Goal: Task Accomplishment & Management: Complete application form

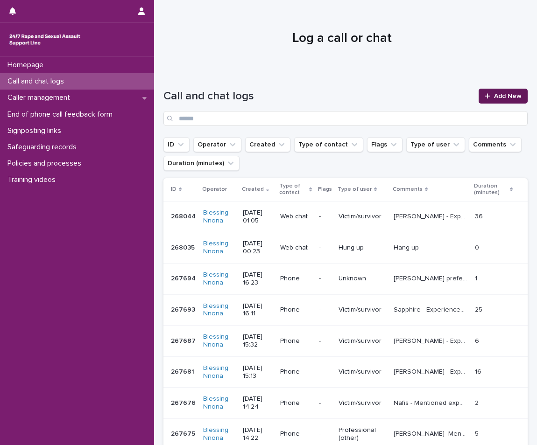
click at [487, 93] on link "Add New" at bounding box center [502, 96] width 49 height 15
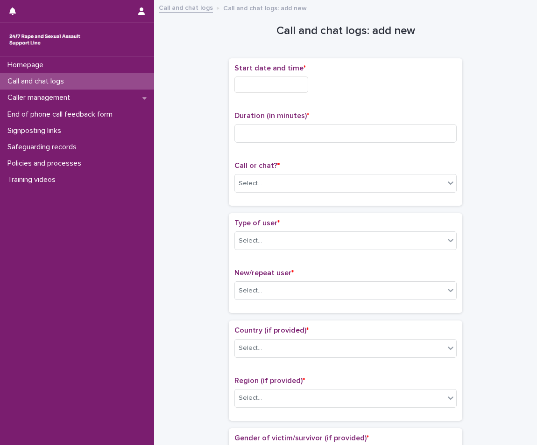
click at [243, 85] on input "text" at bounding box center [271, 85] width 74 height 16
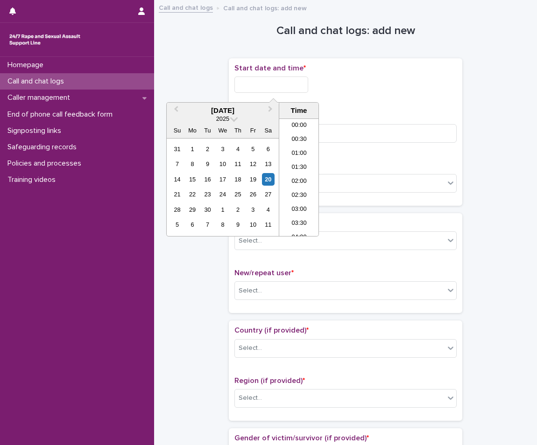
scroll to position [5, 0]
click at [274, 176] on div "14 15 16 17 18 19 20" at bounding box center [222, 179] width 106 height 15
click at [272, 176] on div "20" at bounding box center [268, 179] width 13 height 13
click at [296, 148] on li "01:00" at bounding box center [299, 149] width 40 height 14
click at [282, 88] on input "**********" at bounding box center [271, 85] width 74 height 16
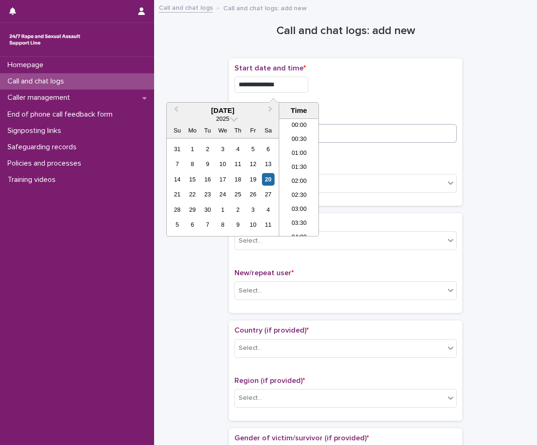
type input "**********"
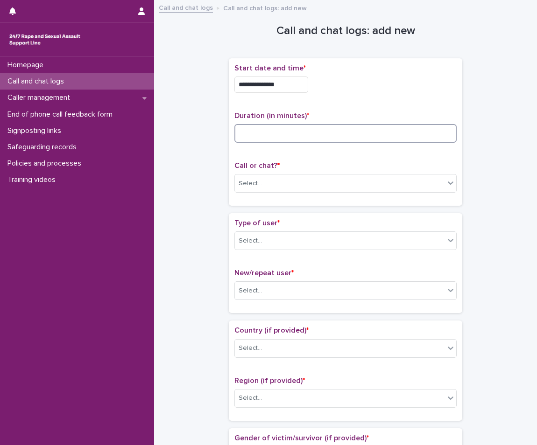
click at [342, 137] on input at bounding box center [345, 133] width 222 height 19
type input "**"
click at [334, 178] on div "Select..." at bounding box center [339, 183] width 209 height 15
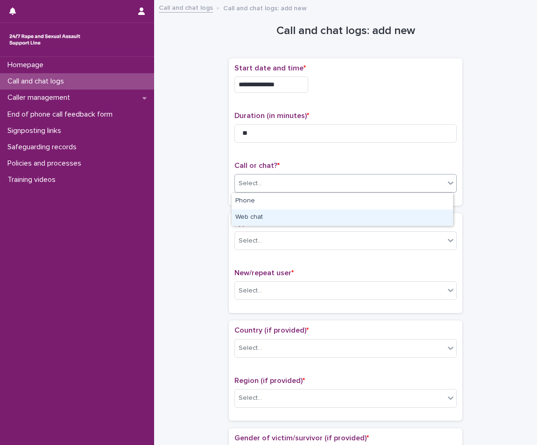
click at [295, 215] on div "Web chat" at bounding box center [341, 217] width 221 height 16
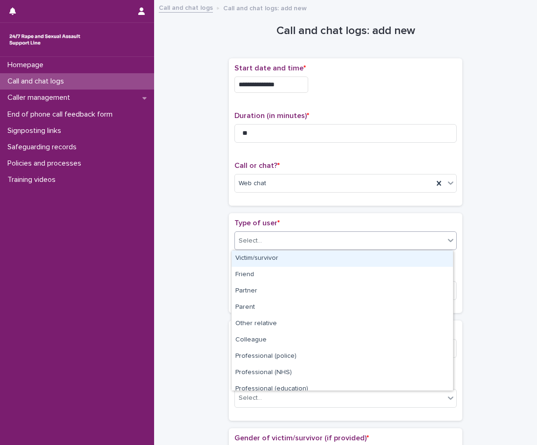
click at [288, 237] on div "Select..." at bounding box center [339, 240] width 209 height 15
click at [268, 262] on div "Victim/survivor" at bounding box center [341, 259] width 221 height 16
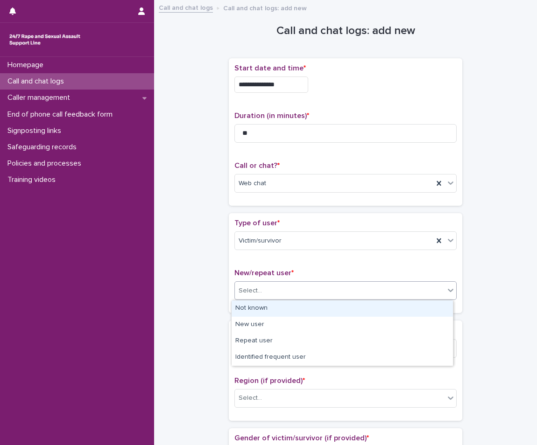
click at [260, 284] on div "Select..." at bounding box center [339, 290] width 209 height 15
click at [260, 311] on div "Not known" at bounding box center [341, 308] width 221 height 16
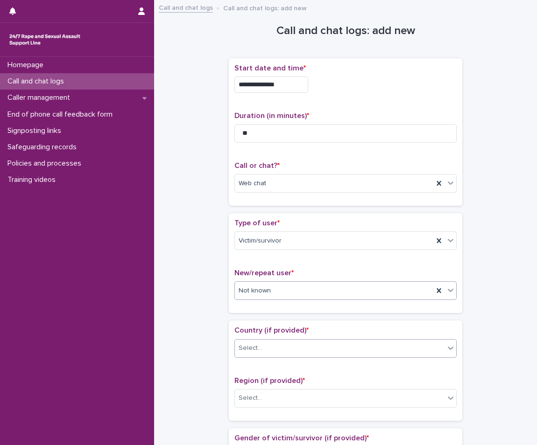
click at [333, 349] on div "Select..." at bounding box center [339, 348] width 209 height 15
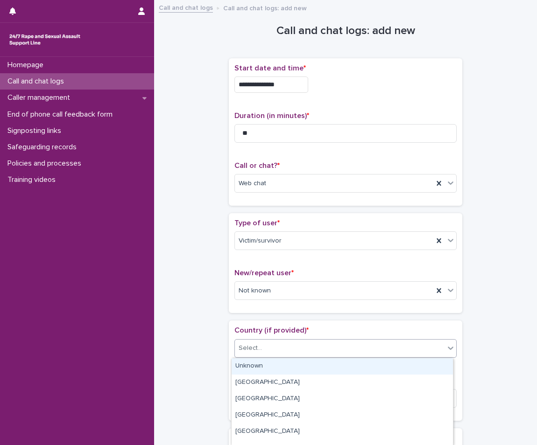
click at [322, 370] on div "Unknown" at bounding box center [341, 366] width 221 height 16
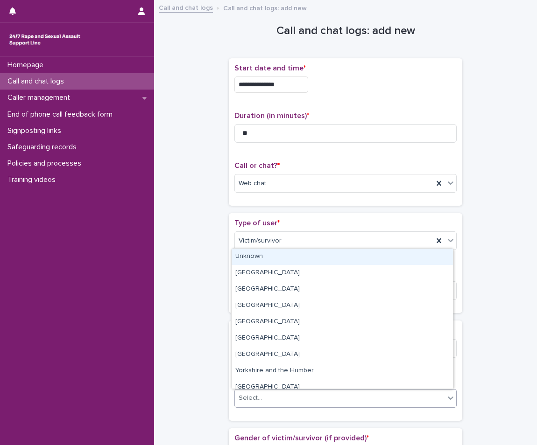
click at [307, 393] on div "Select..." at bounding box center [339, 397] width 209 height 15
click at [337, 258] on div "Unknown" at bounding box center [341, 257] width 221 height 16
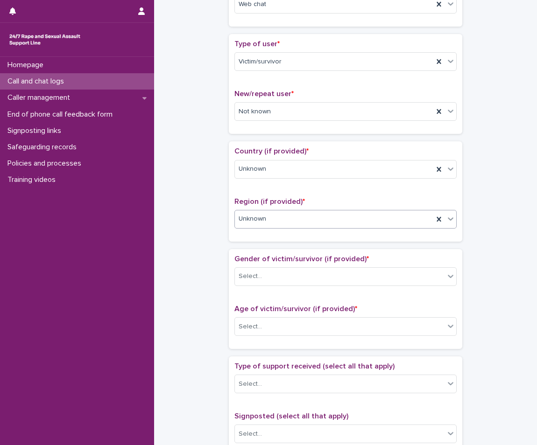
scroll to position [233, 0]
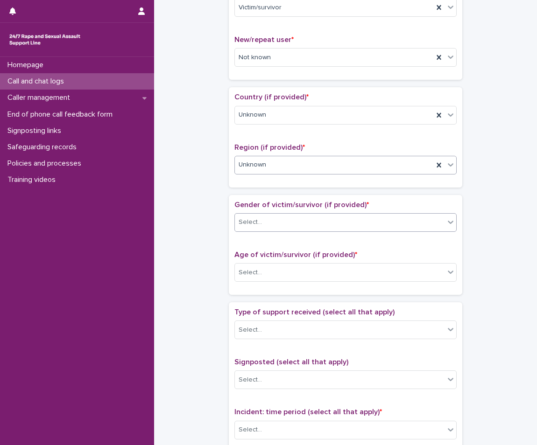
click at [342, 229] on div "Select..." at bounding box center [339, 222] width 209 height 15
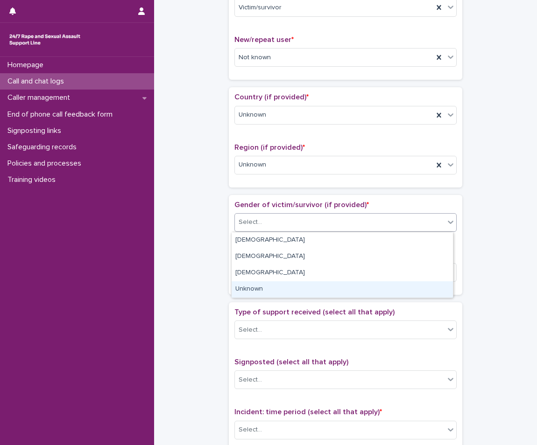
click at [306, 290] on div "Unknown" at bounding box center [341, 289] width 221 height 16
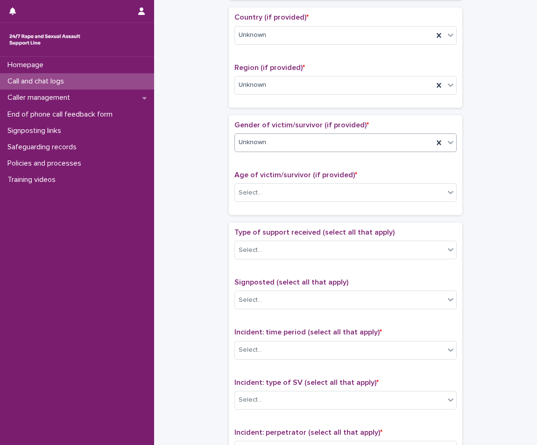
scroll to position [327, 0]
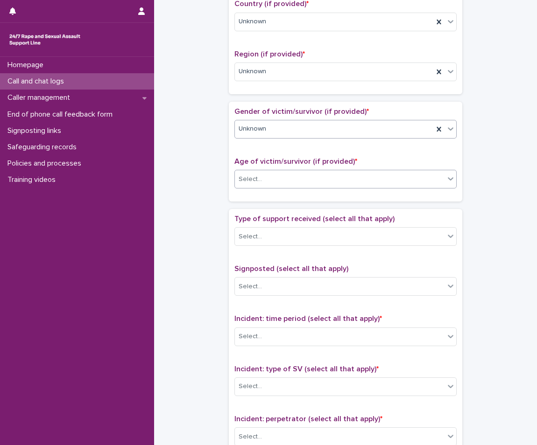
click at [326, 176] on div "Select..." at bounding box center [339, 179] width 209 height 15
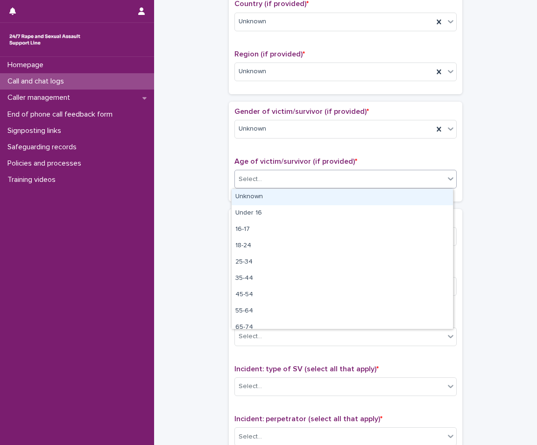
click at [296, 195] on div "Unknown" at bounding box center [341, 197] width 221 height 16
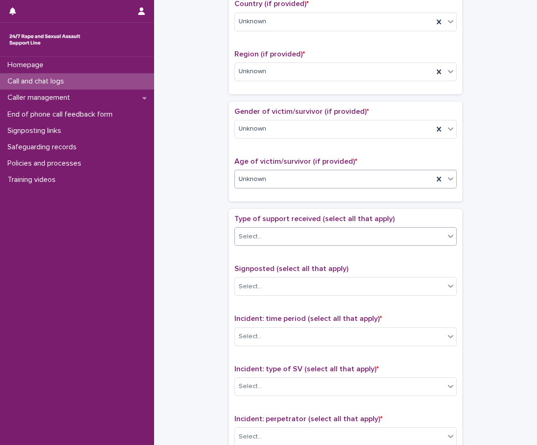
click at [289, 240] on div "Select..." at bounding box center [339, 236] width 209 height 15
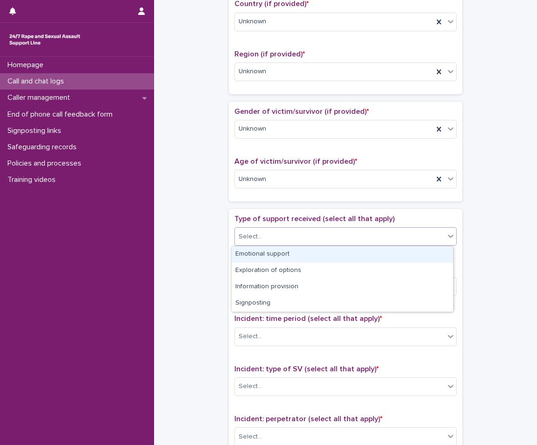
click at [287, 258] on div "Emotional support" at bounding box center [341, 254] width 221 height 16
click at [446, 237] on icon at bounding box center [450, 235] width 9 height 9
click at [391, 254] on div "Exploration of options" at bounding box center [341, 254] width 221 height 16
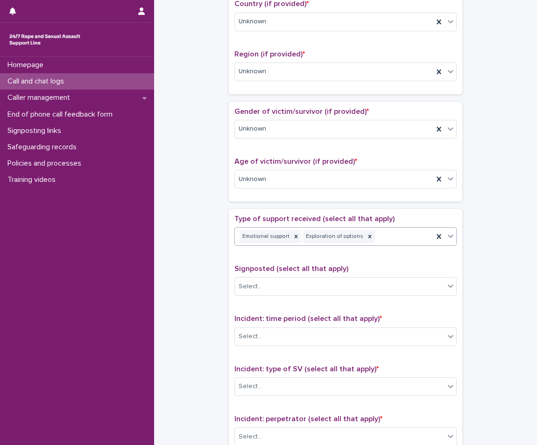
click at [450, 239] on icon at bounding box center [450, 235] width 9 height 9
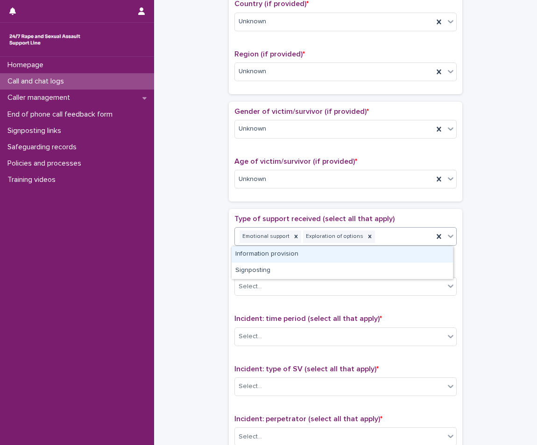
click at [418, 250] on div "Information provision" at bounding box center [341, 254] width 221 height 16
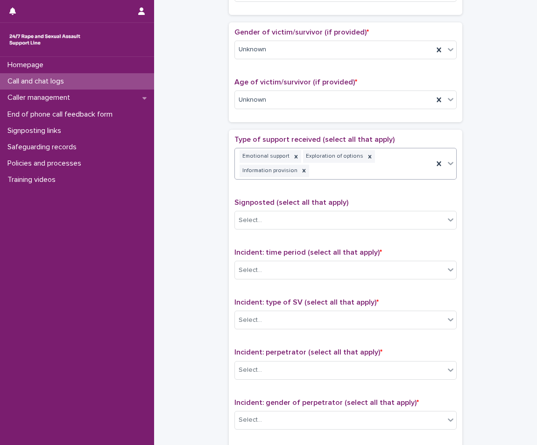
scroll to position [473, 0]
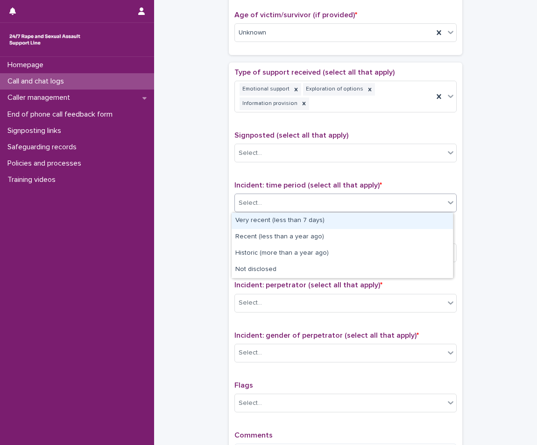
click at [394, 205] on div "Select..." at bounding box center [339, 202] width 209 height 15
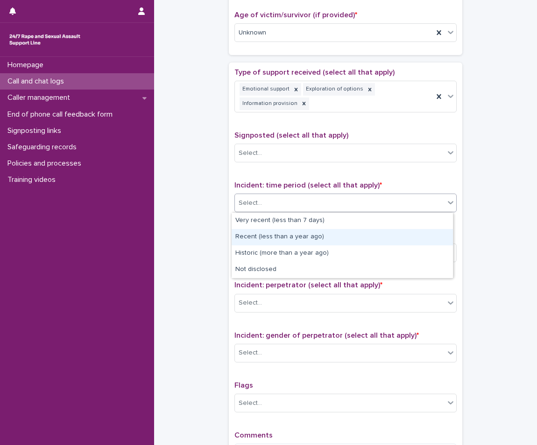
drag, startPoint x: 312, startPoint y: 246, endPoint x: 315, endPoint y: 231, distance: 15.4
click at [315, 231] on div "Recent (less than a year ago)" at bounding box center [341, 237] width 221 height 16
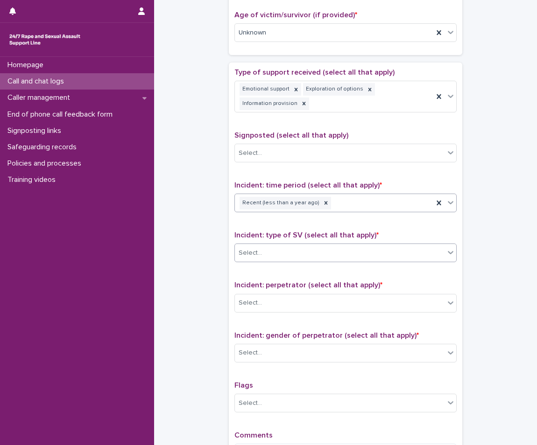
click at [313, 260] on div "Select..." at bounding box center [339, 252] width 209 height 15
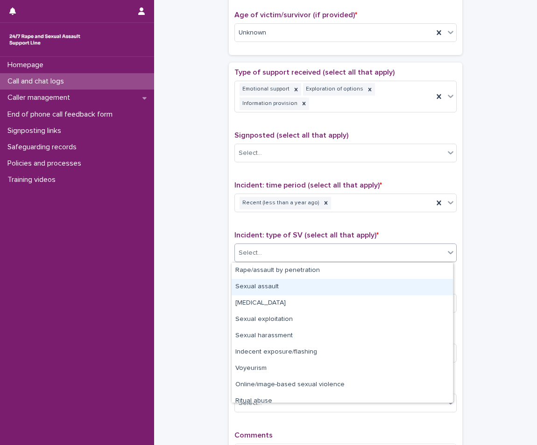
drag, startPoint x: 267, startPoint y: 275, endPoint x: 266, endPoint y: 286, distance: 10.3
click at [266, 286] on div "Sexual assault" at bounding box center [341, 287] width 221 height 16
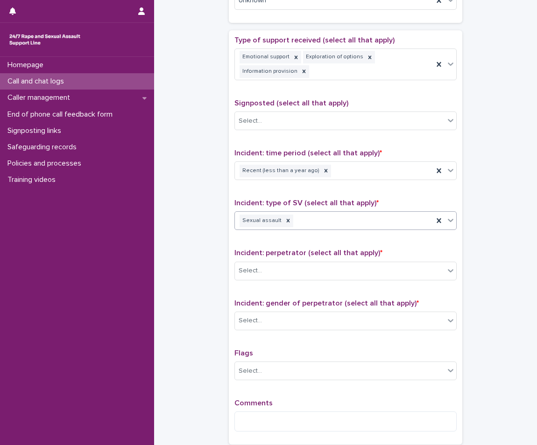
scroll to position [520, 0]
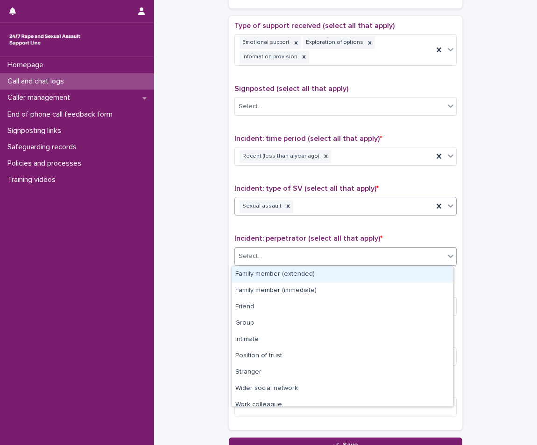
click at [316, 258] on div "Select..." at bounding box center [339, 256] width 209 height 15
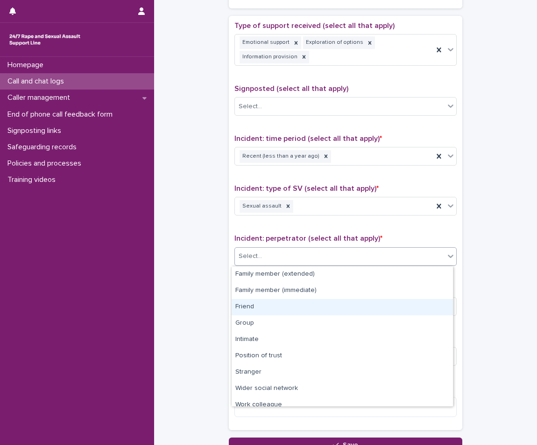
click at [257, 309] on div "Friend" at bounding box center [341, 307] width 221 height 16
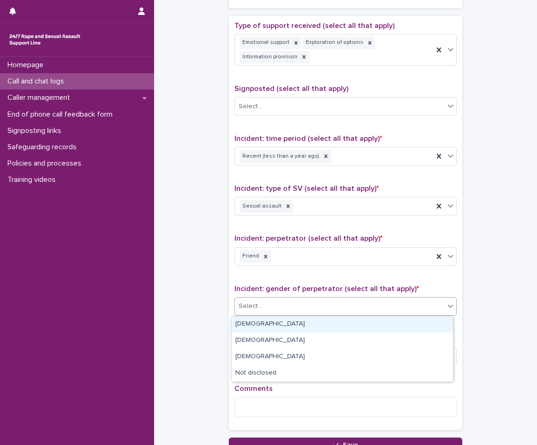
click at [295, 303] on div "Select..." at bounding box center [339, 306] width 209 height 15
click at [256, 327] on div "Male" at bounding box center [341, 324] width 221 height 16
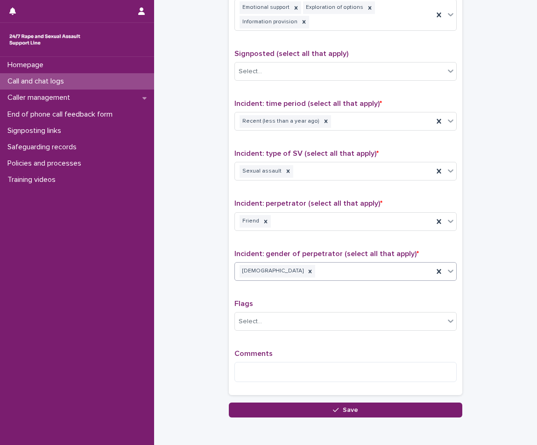
scroll to position [600, 0]
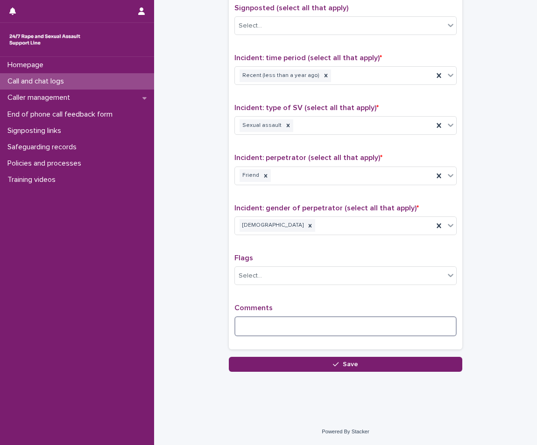
click at [281, 323] on textarea at bounding box center [345, 326] width 222 height 20
type textarea "*"
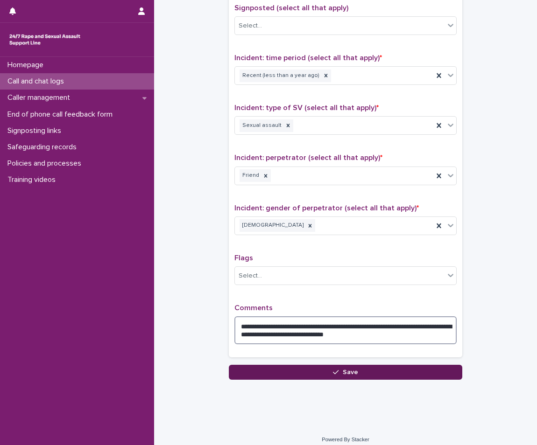
type textarea "**********"
click at [337, 372] on div "button" at bounding box center [337, 372] width 9 height 7
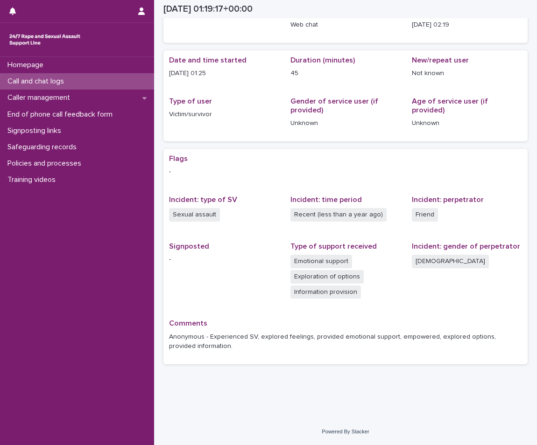
scroll to position [54, 0]
click at [121, 74] on div "Call and chat logs" at bounding box center [77, 81] width 154 height 16
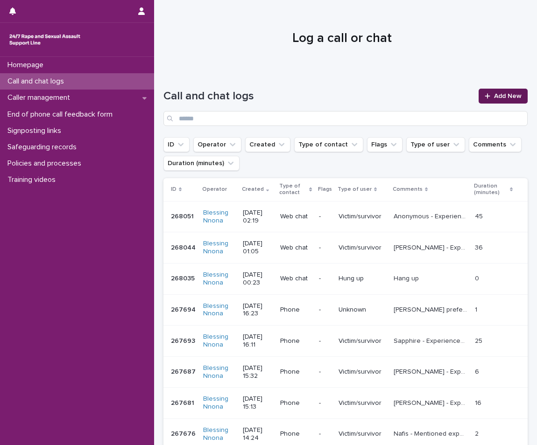
click at [508, 91] on link "Add New" at bounding box center [502, 96] width 49 height 15
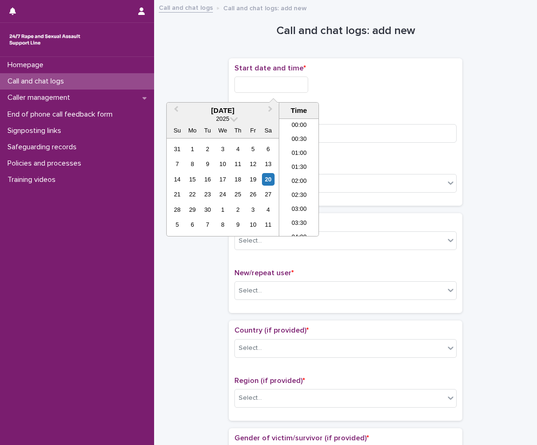
click at [257, 82] on input "text" at bounding box center [271, 85] width 74 height 16
click at [269, 178] on div "20" at bounding box center [268, 179] width 13 height 13
click at [287, 161] on li "02:00" at bounding box center [299, 163] width 40 height 14
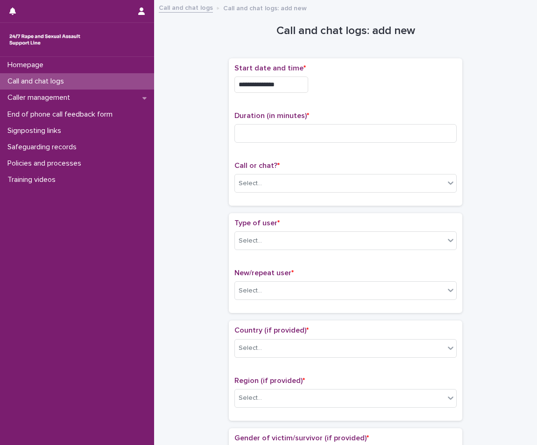
click at [299, 85] on input "**********" at bounding box center [271, 85] width 74 height 16
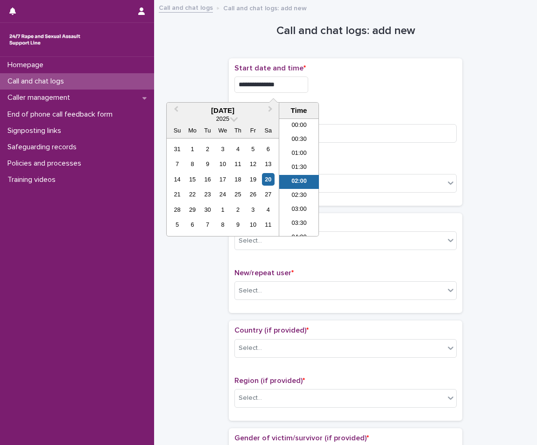
scroll to position [5, 0]
type input "**********"
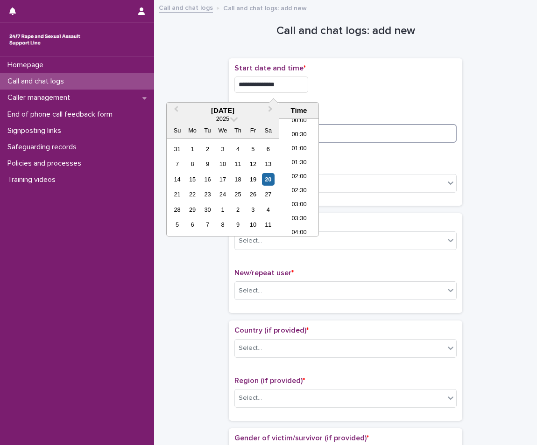
click at [332, 137] on input at bounding box center [345, 133] width 222 height 19
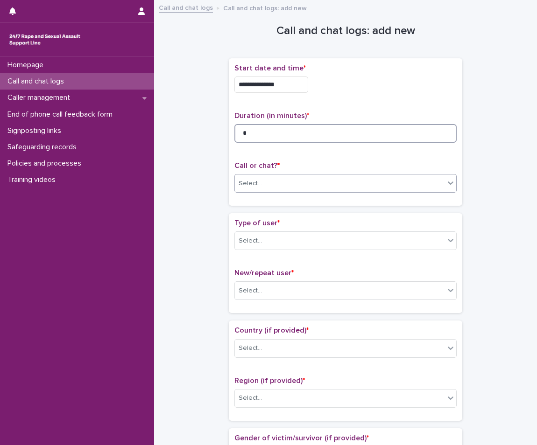
type input "*"
click at [331, 183] on div "Select..." at bounding box center [339, 183] width 209 height 15
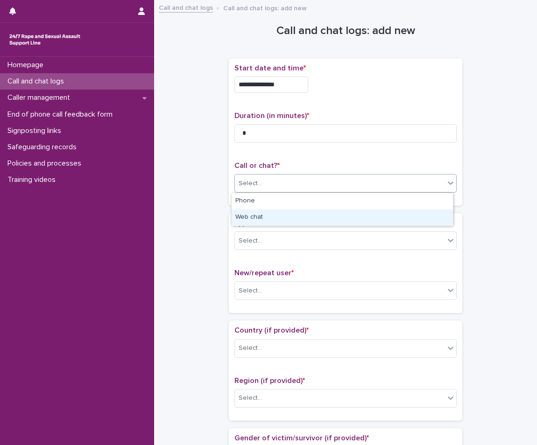
click at [322, 212] on div "Web chat" at bounding box center [341, 217] width 221 height 16
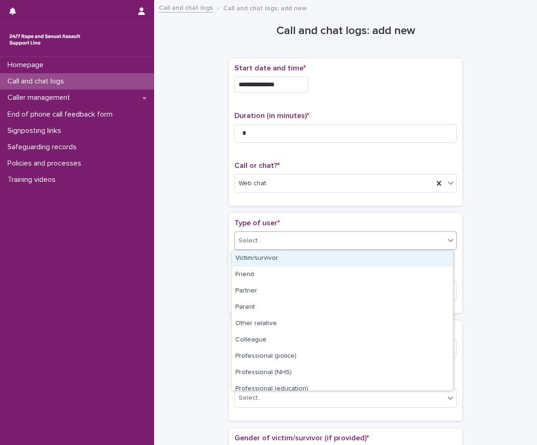
click at [312, 237] on div "Select..." at bounding box center [339, 240] width 209 height 15
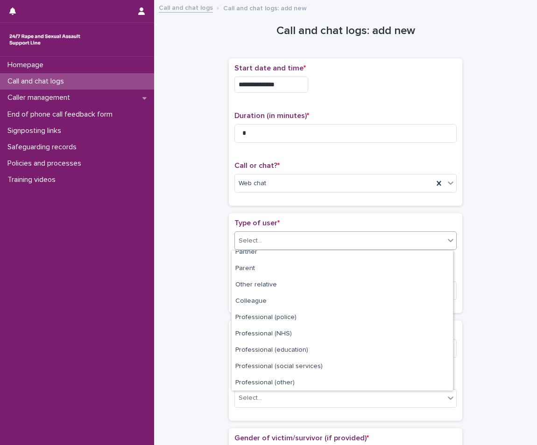
scroll to position [105, 0]
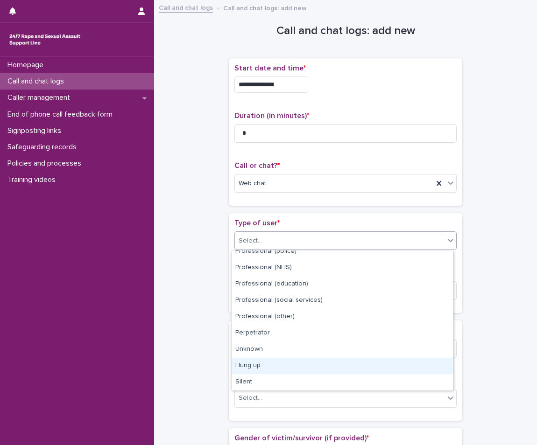
click at [239, 363] on div "Hung up" at bounding box center [341, 366] width 221 height 16
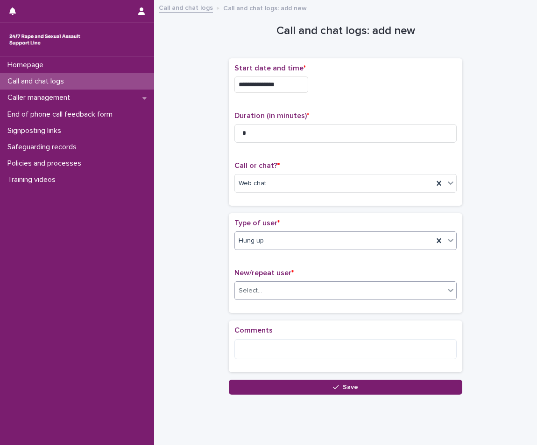
click at [301, 293] on div "Select..." at bounding box center [339, 290] width 209 height 15
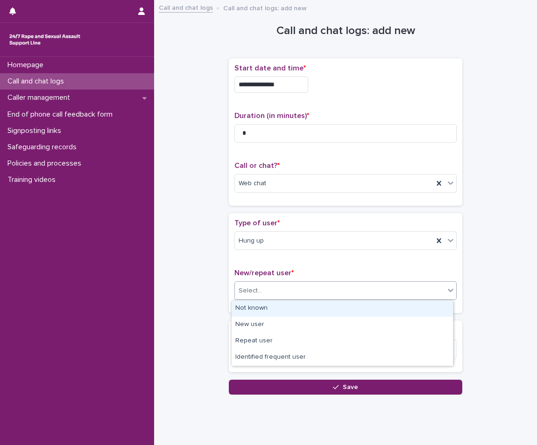
click at [286, 313] on div "Not known" at bounding box center [341, 308] width 221 height 16
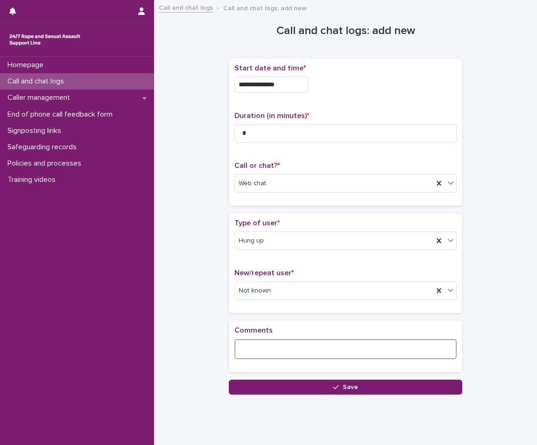
click at [278, 345] on textarea at bounding box center [345, 349] width 222 height 20
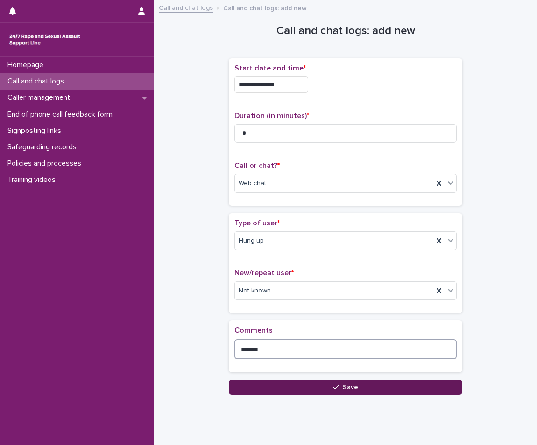
type textarea "*******"
click at [270, 380] on button "Save" at bounding box center [345, 387] width 233 height 15
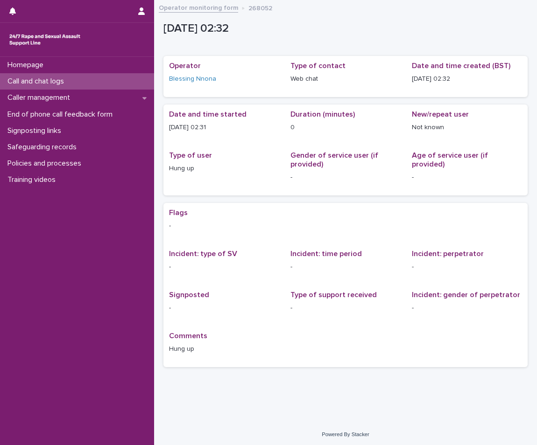
click at [75, 74] on div "Call and chat logs" at bounding box center [77, 81] width 154 height 16
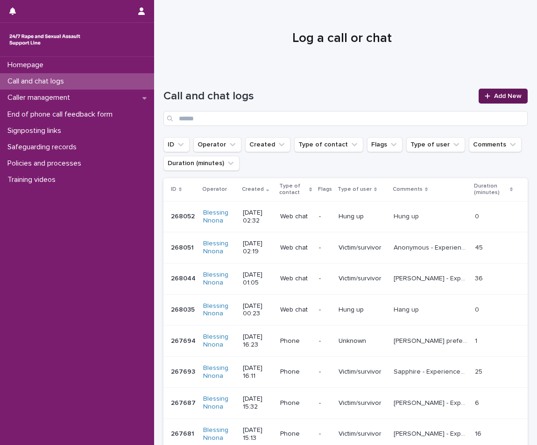
click at [496, 89] on link "Add New" at bounding box center [502, 96] width 49 height 15
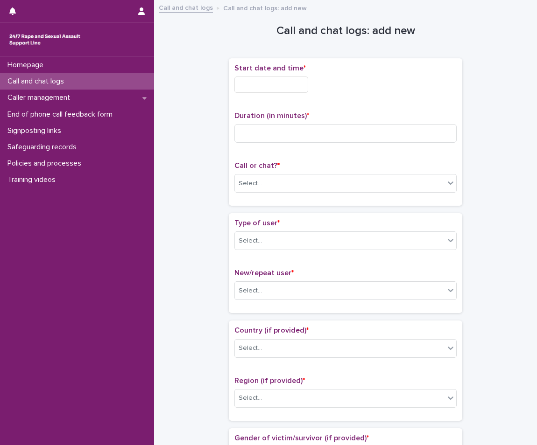
click at [291, 89] on input "text" at bounding box center [271, 85] width 74 height 16
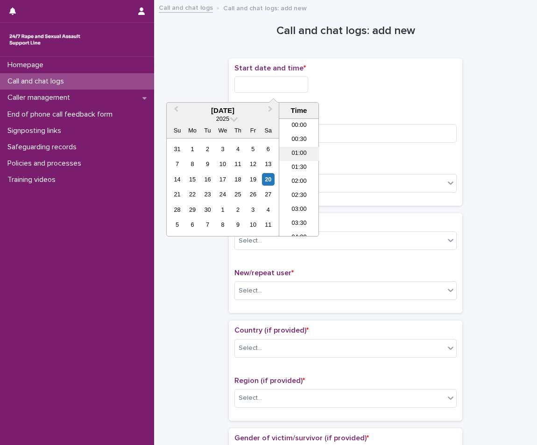
scroll to position [19, 0]
click at [270, 175] on div "20" at bounding box center [268, 179] width 13 height 13
click at [293, 174] on li "02:30" at bounding box center [299, 177] width 40 height 14
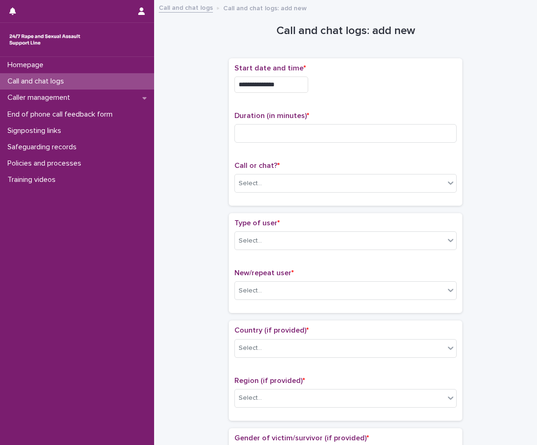
click at [293, 87] on input "**********" at bounding box center [271, 85] width 74 height 16
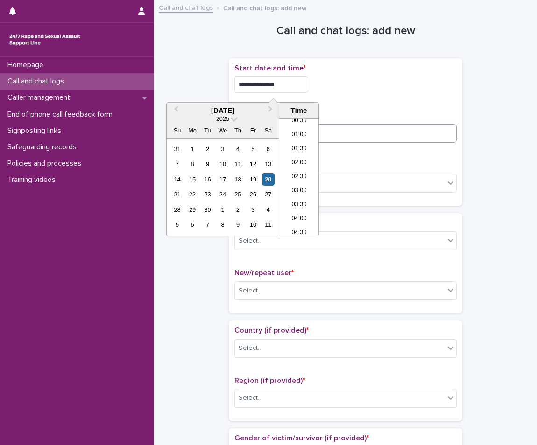
type input "**********"
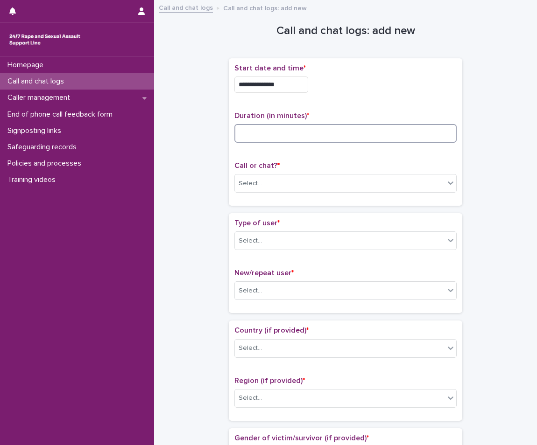
click at [351, 141] on input at bounding box center [345, 133] width 222 height 19
type input "**"
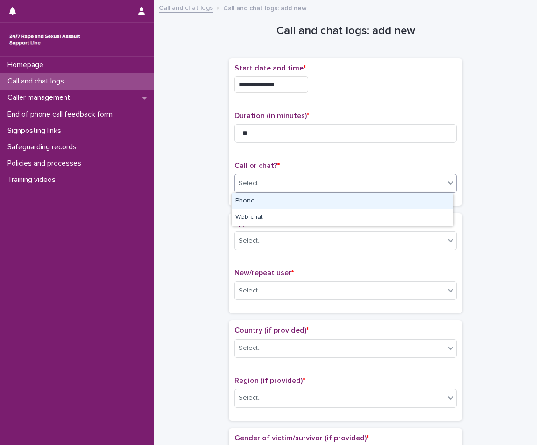
click at [373, 182] on div "Select..." at bounding box center [339, 183] width 209 height 15
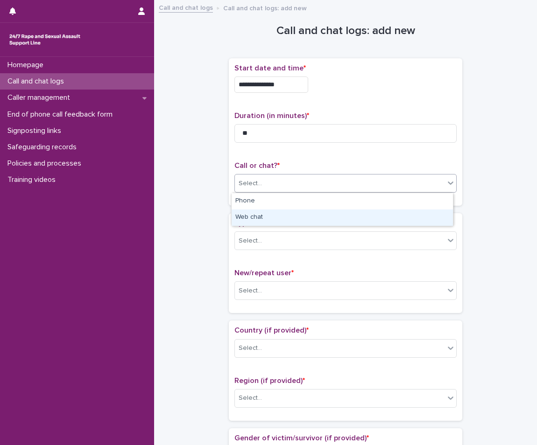
click at [296, 215] on div "Web chat" at bounding box center [341, 217] width 221 height 16
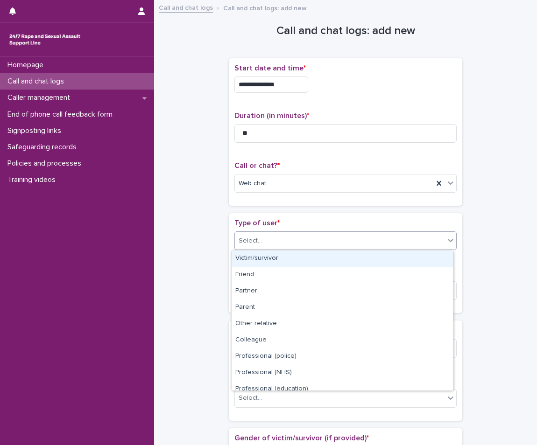
click at [289, 238] on div "Select..." at bounding box center [339, 240] width 209 height 15
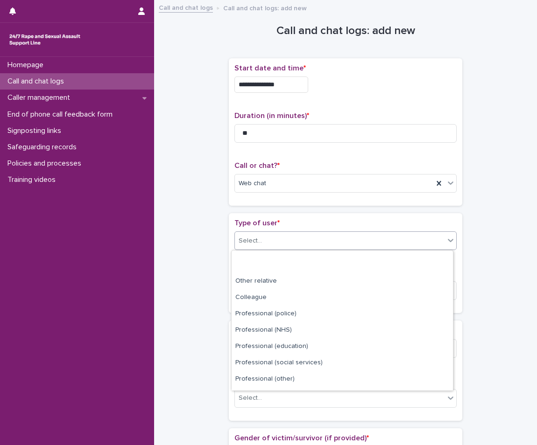
scroll to position [105, 0]
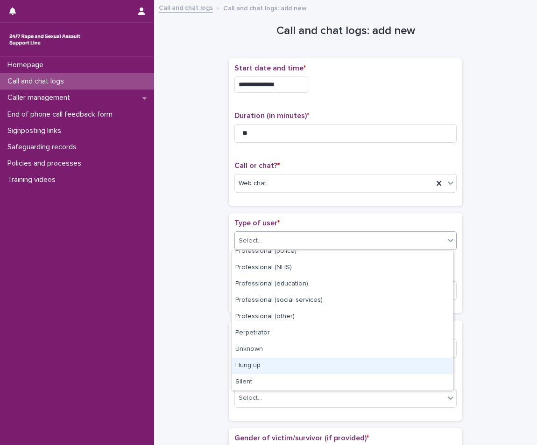
drag, startPoint x: 282, startPoint y: 376, endPoint x: 283, endPoint y: 363, distance: 12.1
click at [283, 363] on div "Hung up" at bounding box center [341, 366] width 221 height 16
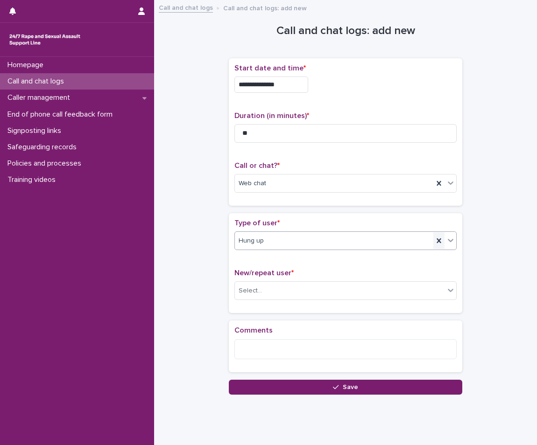
click at [439, 240] on icon at bounding box center [438, 240] width 9 height 9
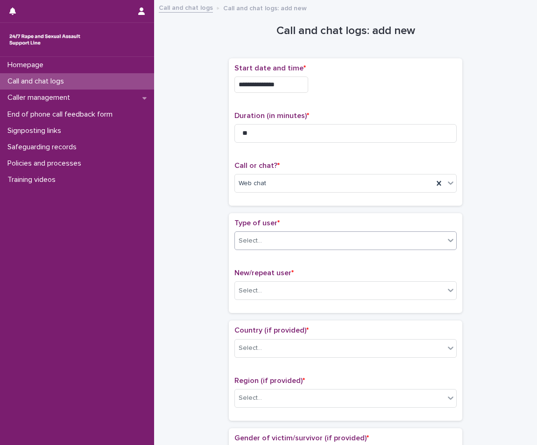
click at [446, 244] on icon at bounding box center [450, 240] width 9 height 9
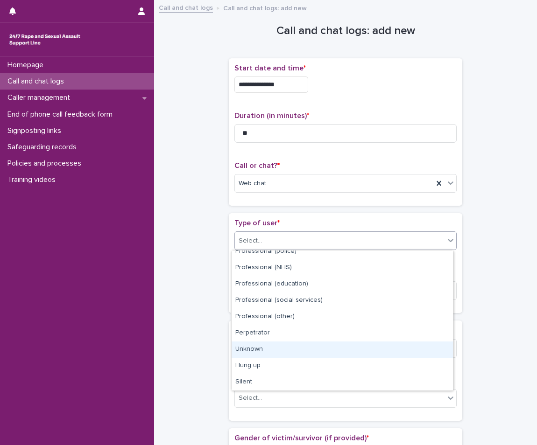
click at [268, 353] on div "Unknown" at bounding box center [341, 350] width 221 height 16
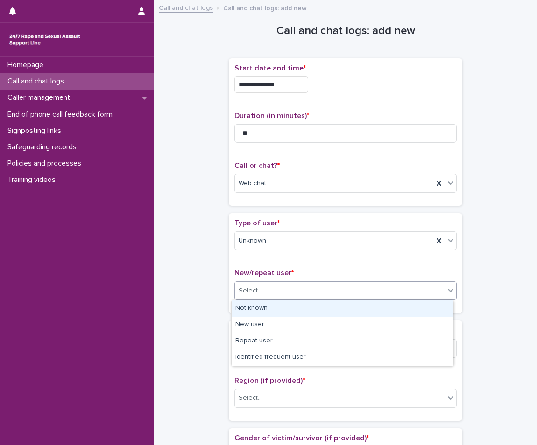
click at [298, 295] on div "Select..." at bounding box center [339, 290] width 209 height 15
click at [277, 309] on div "Not known" at bounding box center [341, 308] width 221 height 16
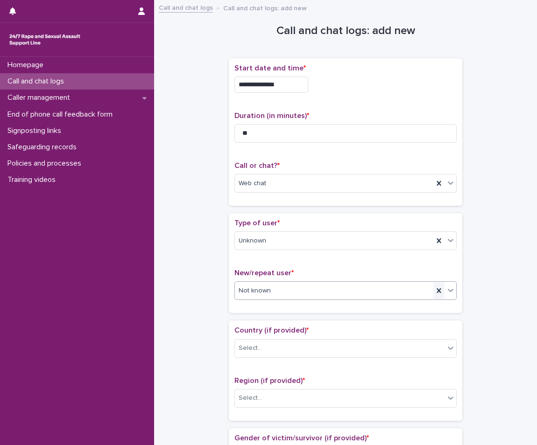
click at [437, 285] on div at bounding box center [438, 290] width 11 height 17
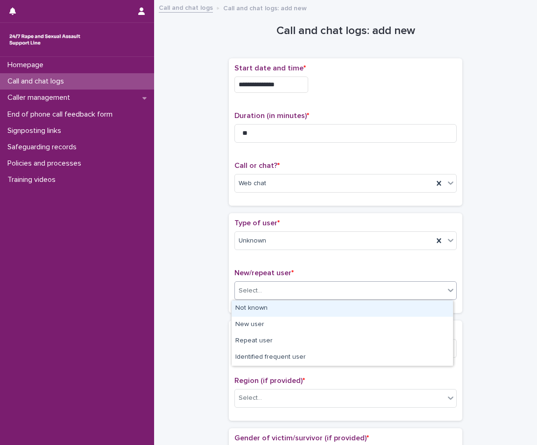
click at [446, 294] on icon at bounding box center [450, 290] width 9 height 9
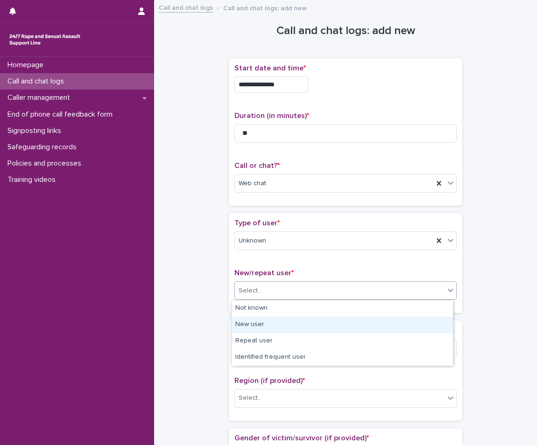
drag, startPoint x: 289, startPoint y: 333, endPoint x: 286, endPoint y: 326, distance: 7.5
click at [286, 326] on div "New user" at bounding box center [341, 325] width 221 height 16
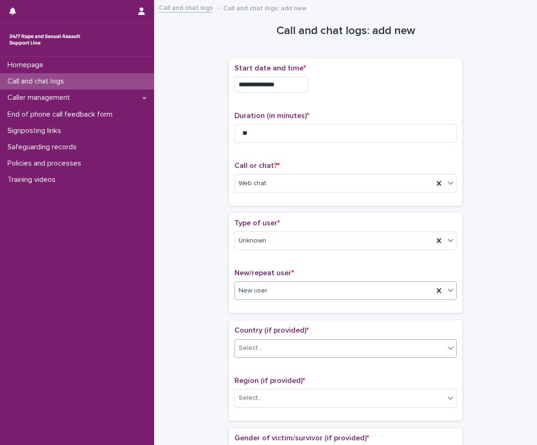
click at [288, 342] on div "Select..." at bounding box center [339, 348] width 209 height 15
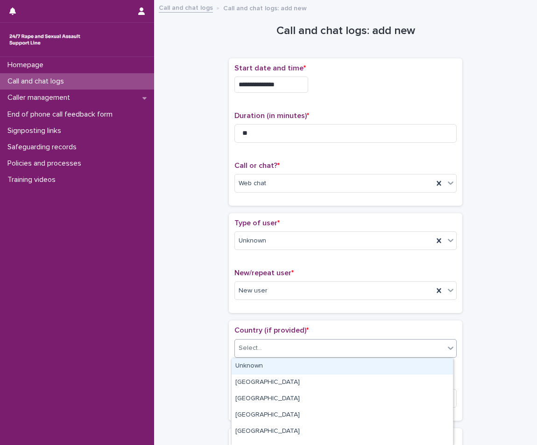
click at [267, 367] on div "Unknown" at bounding box center [341, 366] width 221 height 16
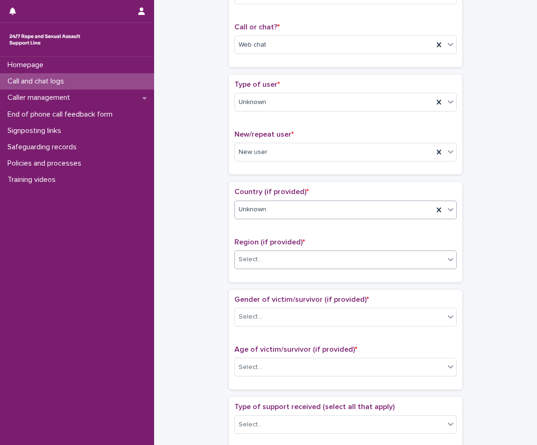
scroll to position [140, 0]
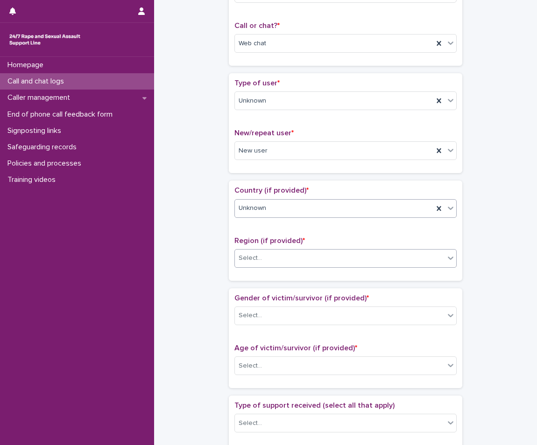
click at [348, 267] on div "Select..." at bounding box center [345, 258] width 222 height 19
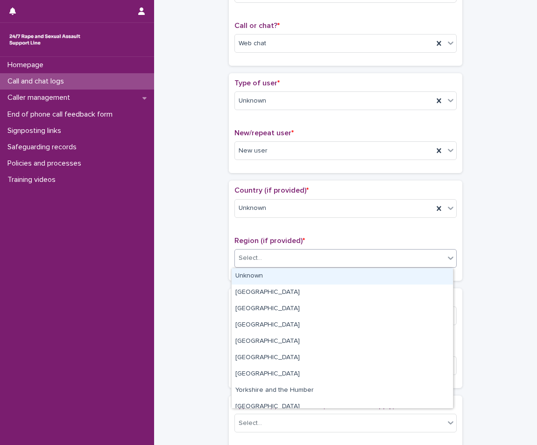
click at [291, 280] on div "Unknown" at bounding box center [341, 276] width 221 height 16
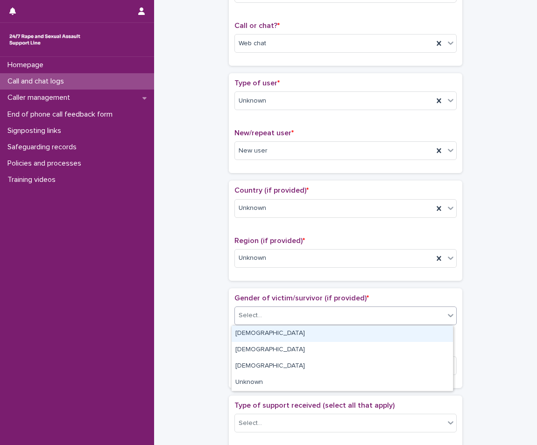
click at [338, 319] on div "Select..." at bounding box center [339, 315] width 209 height 15
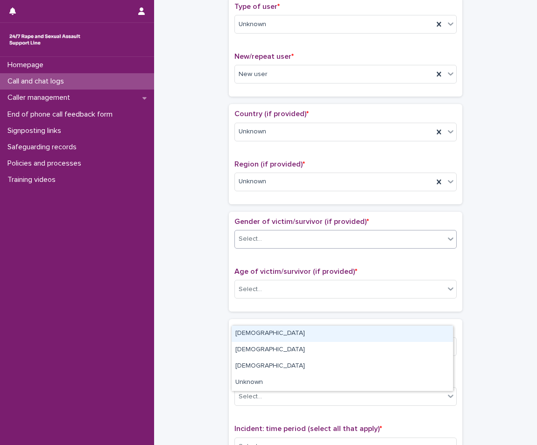
scroll to position [233, 0]
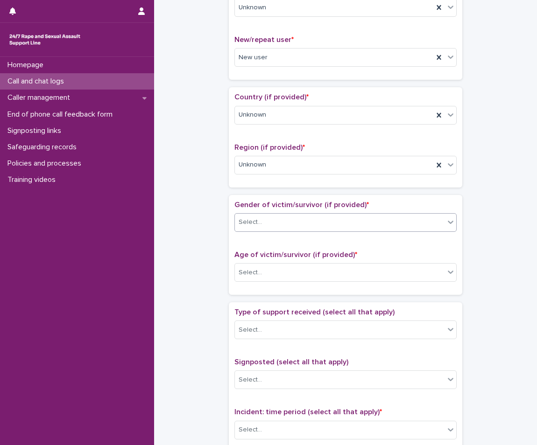
click at [269, 223] on div "Select..." at bounding box center [339, 222] width 209 height 15
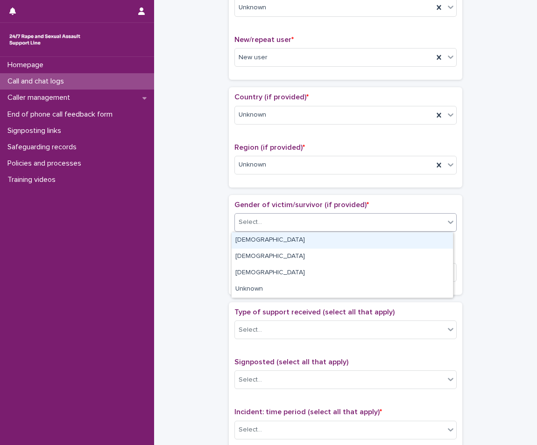
click at [429, 220] on div "Select..." at bounding box center [339, 222] width 209 height 15
click at [264, 239] on div "Female" at bounding box center [341, 240] width 221 height 16
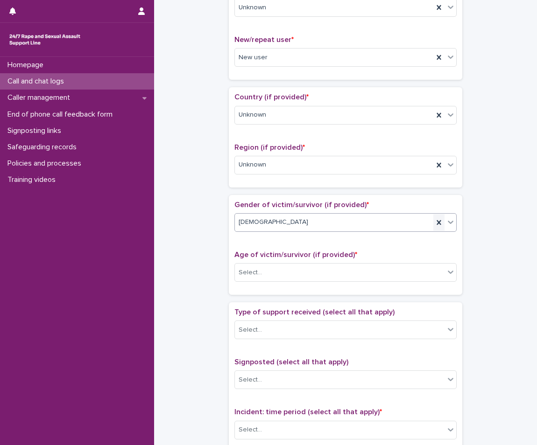
click at [436, 224] on icon at bounding box center [438, 222] width 9 height 9
click at [439, 229] on div "Select..." at bounding box center [339, 222] width 209 height 15
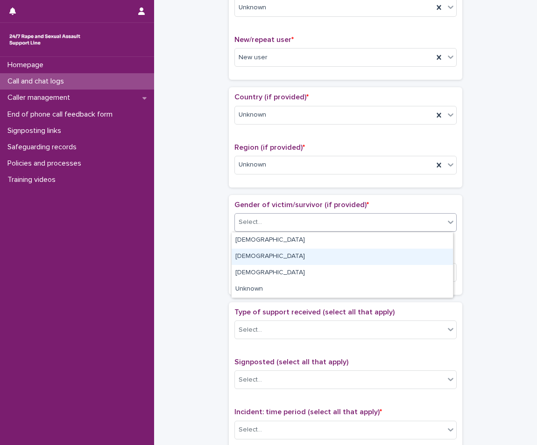
click at [248, 251] on div "Male" at bounding box center [341, 257] width 221 height 16
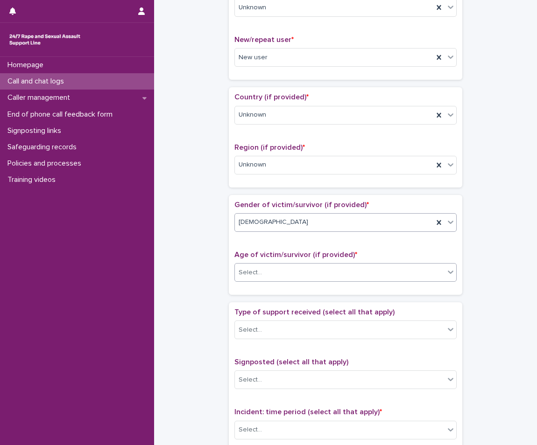
click at [275, 266] on div "Select..." at bounding box center [339, 272] width 209 height 15
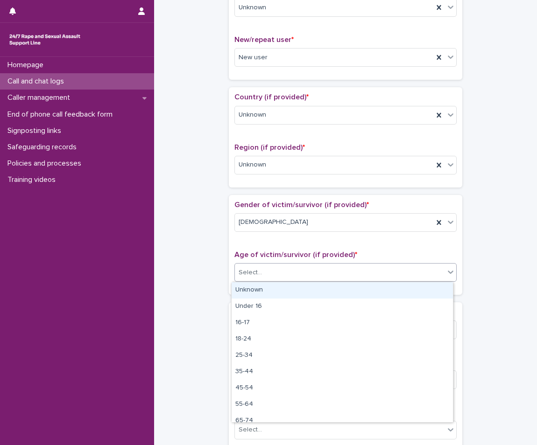
click at [270, 293] on div "Unknown" at bounding box center [341, 290] width 221 height 16
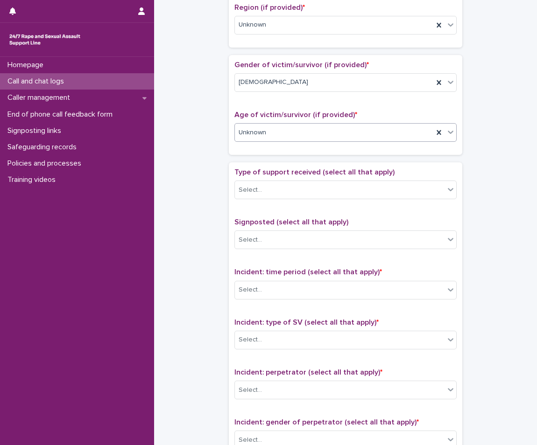
scroll to position [327, 0]
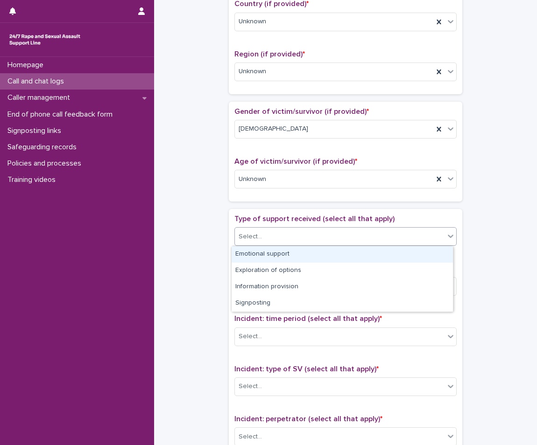
click at [264, 229] on div "Select..." at bounding box center [339, 236] width 209 height 15
click at [204, 255] on div "**********" at bounding box center [345, 156] width 364 height 954
click at [268, 234] on div "Select..." at bounding box center [339, 236] width 209 height 15
click at [273, 252] on div "Emotional support" at bounding box center [341, 254] width 221 height 16
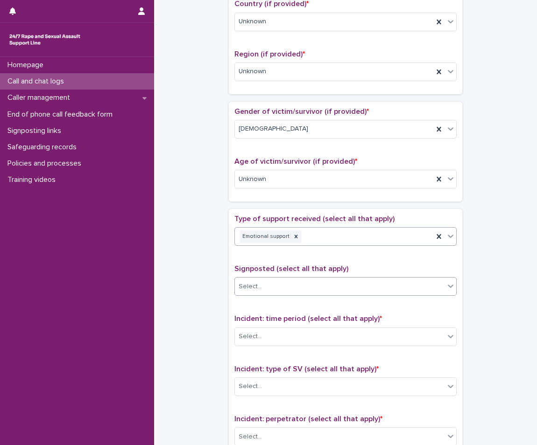
click at [369, 288] on div "Select..." at bounding box center [339, 286] width 209 height 15
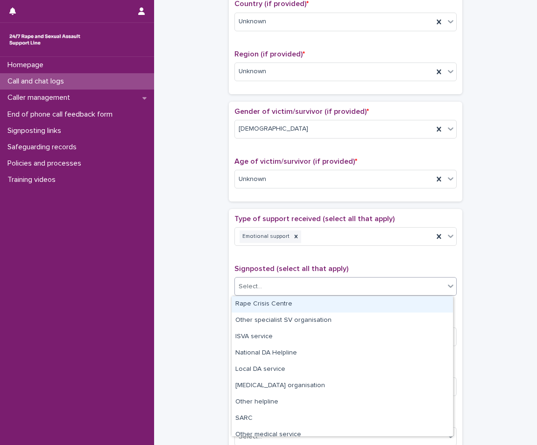
click at [214, 286] on div "**********" at bounding box center [345, 156] width 364 height 954
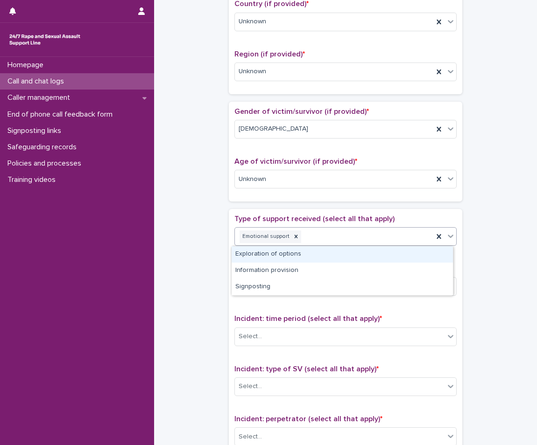
click at [318, 235] on div "Emotional support" at bounding box center [334, 237] width 198 height 16
click at [291, 241] on div at bounding box center [296, 236] width 10 height 13
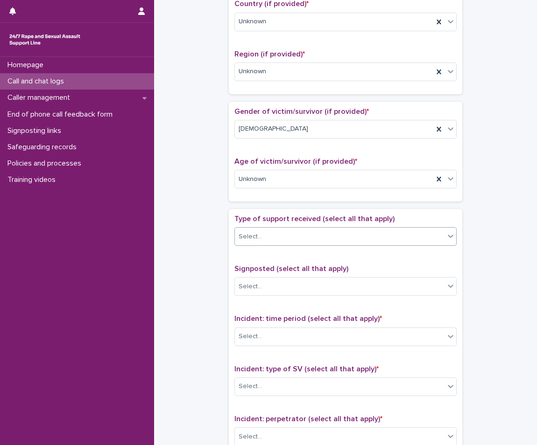
click at [327, 230] on div "Select..." at bounding box center [339, 236] width 209 height 15
click at [316, 237] on div "Select..." at bounding box center [339, 236] width 209 height 15
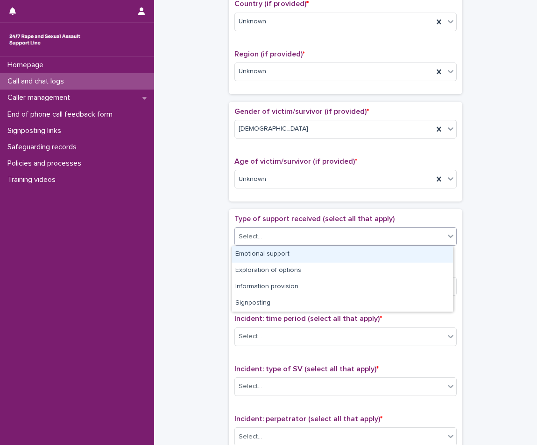
click at [276, 255] on div "Emotional support" at bounding box center [341, 254] width 221 height 16
click at [446, 238] on icon at bounding box center [450, 235] width 9 height 9
click at [425, 256] on div "Exploration of options" at bounding box center [341, 254] width 221 height 16
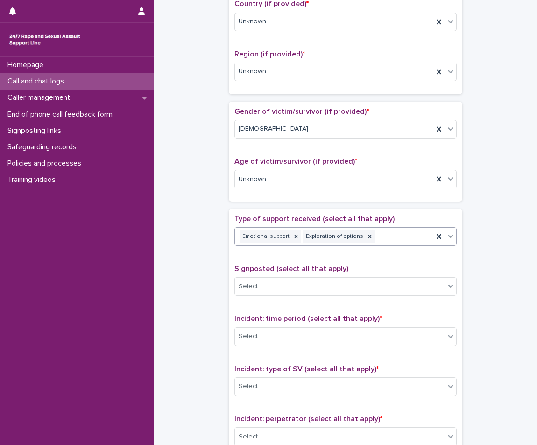
click at [452, 235] on div at bounding box center [450, 236] width 11 height 17
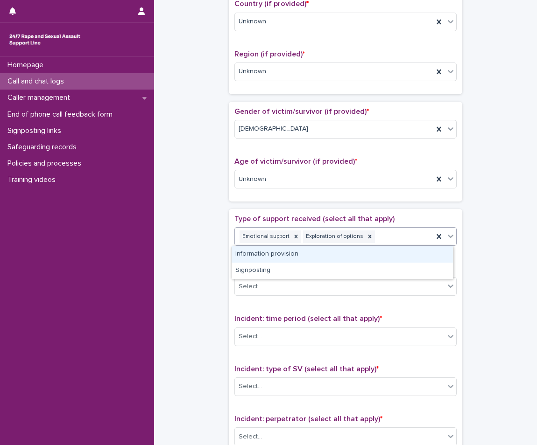
click at [431, 252] on div "Information provision" at bounding box center [341, 254] width 221 height 16
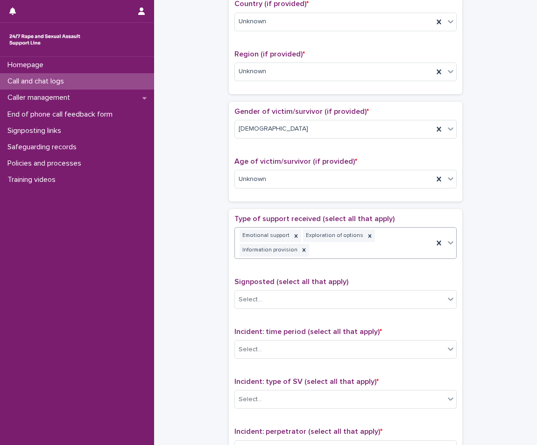
scroll to position [333, 0]
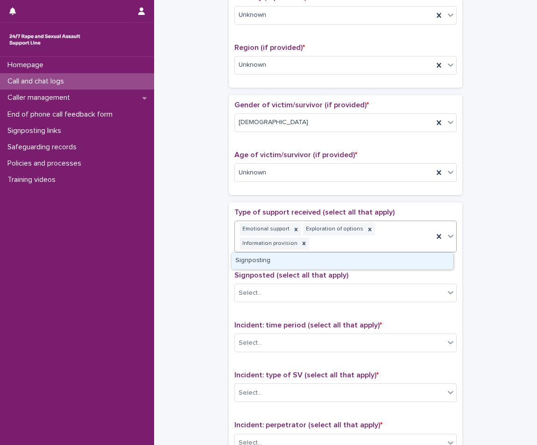
click at [452, 242] on div at bounding box center [450, 236] width 11 height 17
click at [195, 250] on div "**********" at bounding box center [345, 155] width 364 height 967
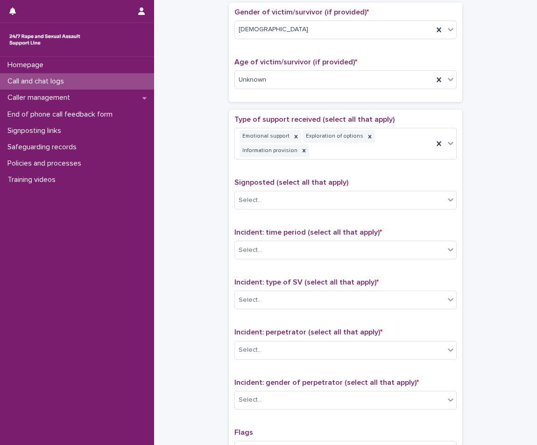
scroll to position [426, 0]
click at [244, 206] on div "Select..." at bounding box center [339, 199] width 209 height 15
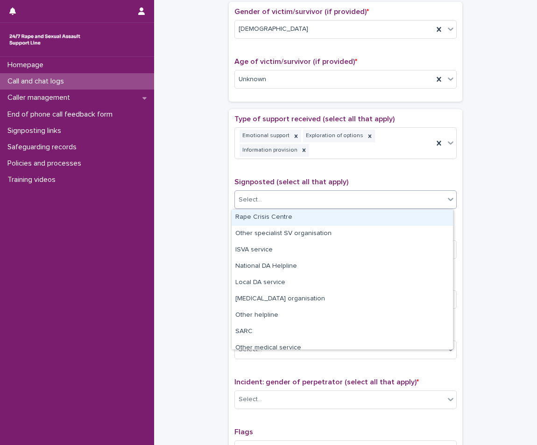
click at [202, 215] on div "**********" at bounding box center [345, 62] width 364 height 967
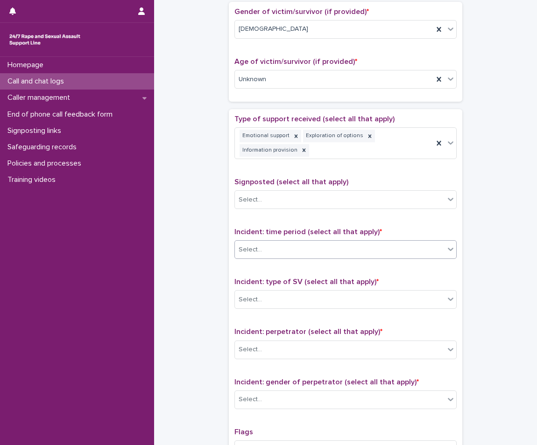
click at [249, 248] on div "Select..." at bounding box center [249, 250] width 23 height 10
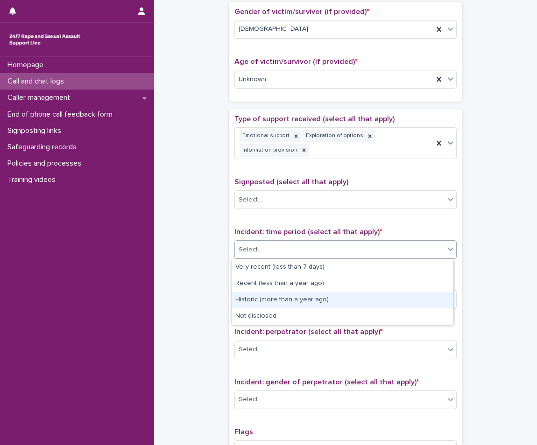
click at [315, 295] on div "Historic (more than a year ago)" at bounding box center [341, 300] width 221 height 16
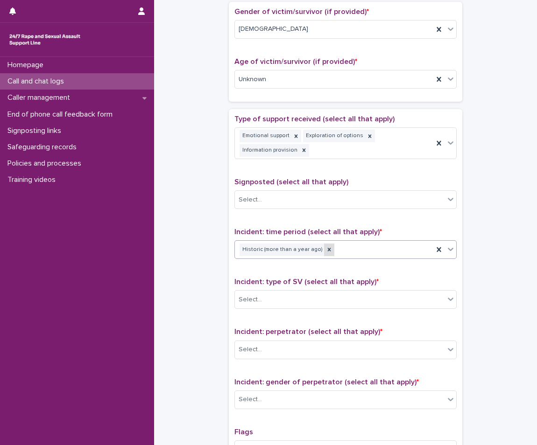
click at [326, 252] on icon at bounding box center [329, 249] width 7 height 7
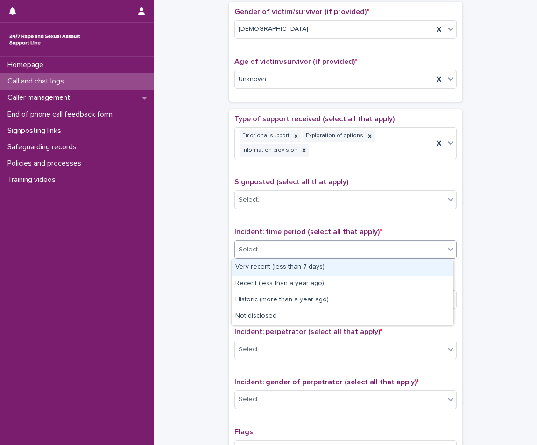
click at [451, 251] on icon at bounding box center [450, 248] width 9 height 9
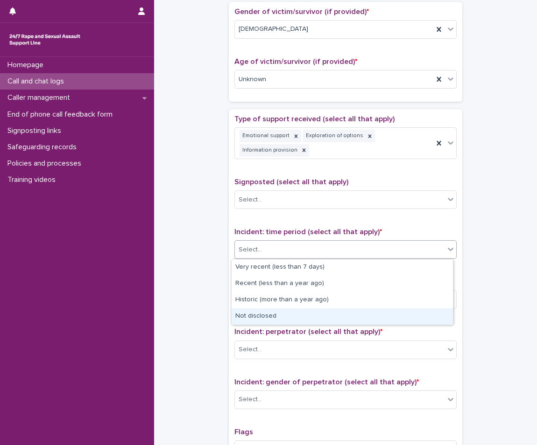
click at [338, 313] on div "Not disclosed" at bounding box center [341, 316] width 221 height 16
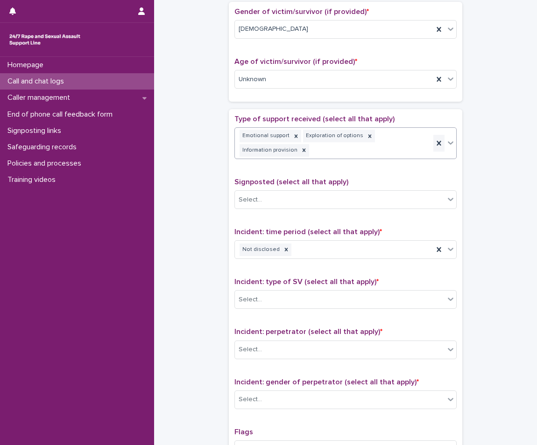
click at [434, 144] on icon at bounding box center [438, 143] width 9 height 9
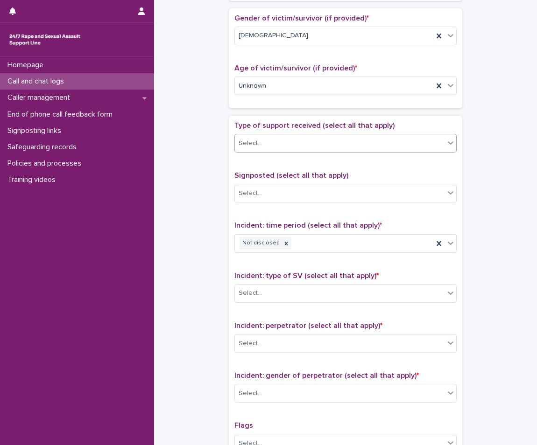
click at [446, 141] on icon at bounding box center [450, 142] width 9 height 9
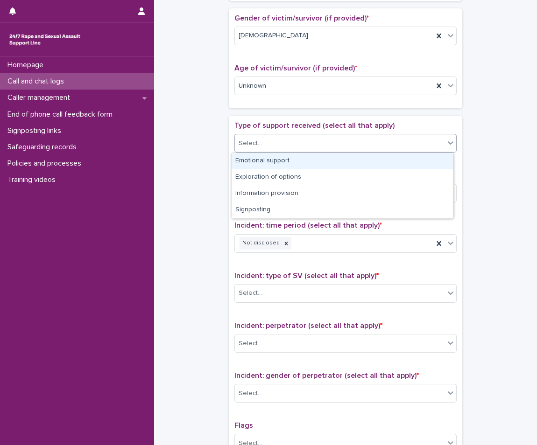
click at [402, 156] on div "Emotional support" at bounding box center [341, 161] width 221 height 16
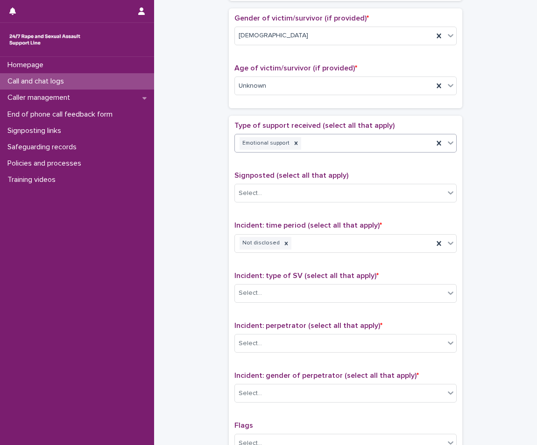
click at [373, 208] on div "Signposted (select all that apply) Select..." at bounding box center [345, 190] width 222 height 39
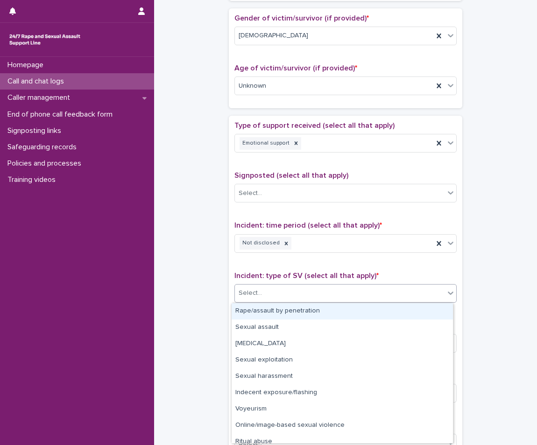
click at [327, 298] on div "Select..." at bounding box center [339, 293] width 209 height 15
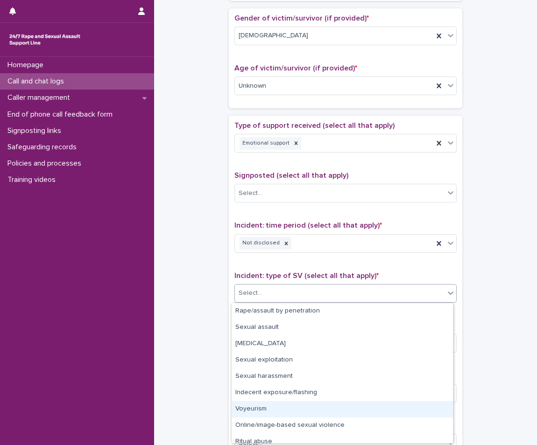
scroll to position [23, 0]
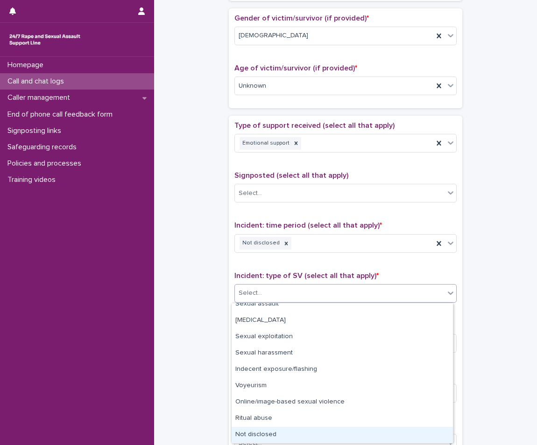
click at [280, 432] on div "Not disclosed" at bounding box center [341, 435] width 221 height 16
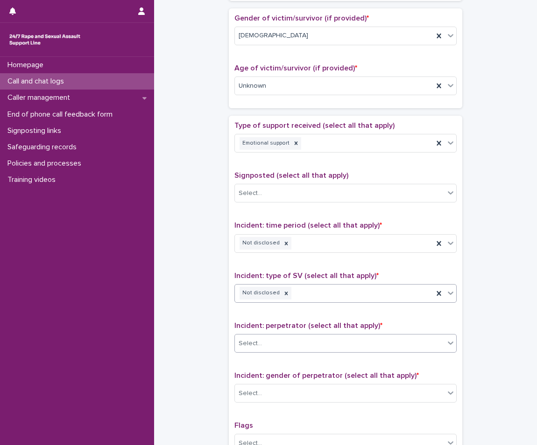
click at [299, 343] on div "Select..." at bounding box center [339, 343] width 209 height 15
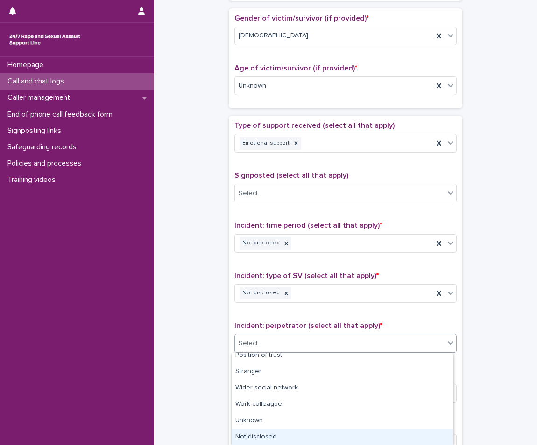
click at [263, 431] on div "Not disclosed" at bounding box center [341, 437] width 221 height 16
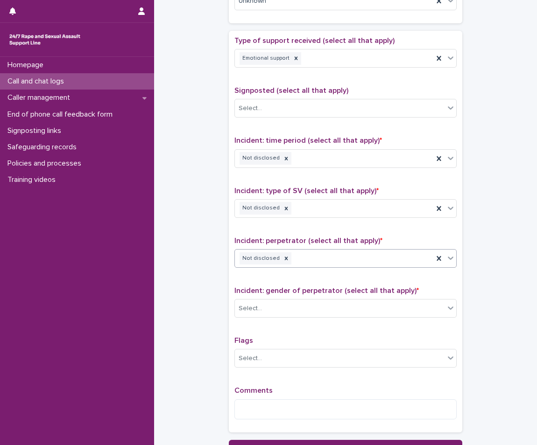
scroll to position [513, 0]
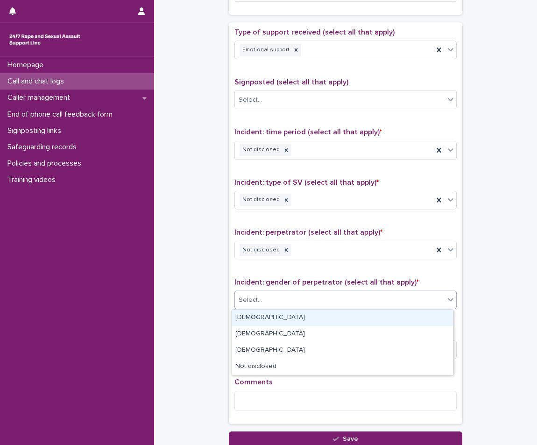
click at [312, 304] on div "Select..." at bounding box center [339, 300] width 209 height 15
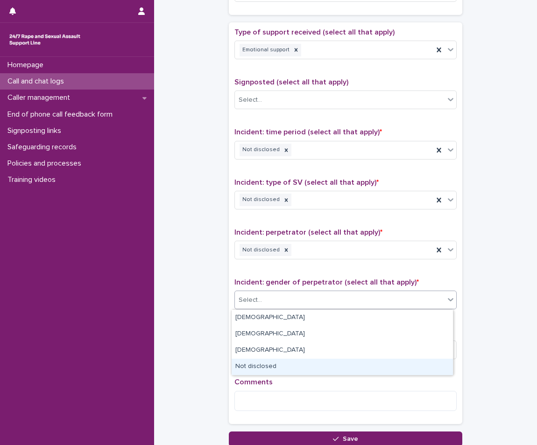
click at [276, 363] on div "Not disclosed" at bounding box center [341, 367] width 221 height 16
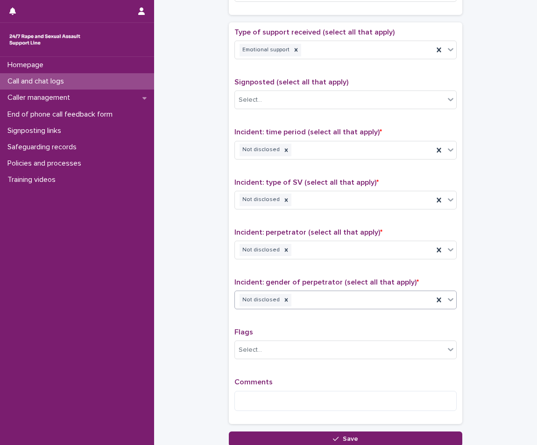
scroll to position [587, 0]
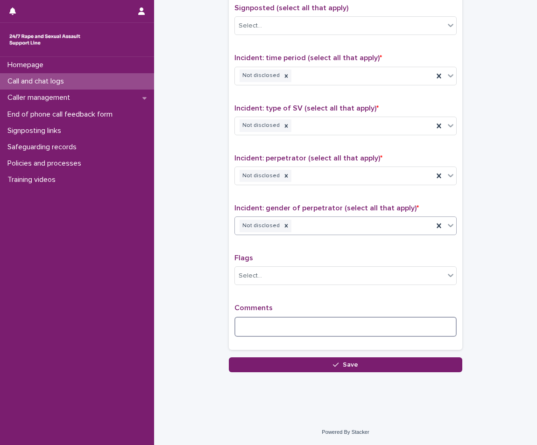
click at [296, 324] on textarea at bounding box center [345, 327] width 222 height 20
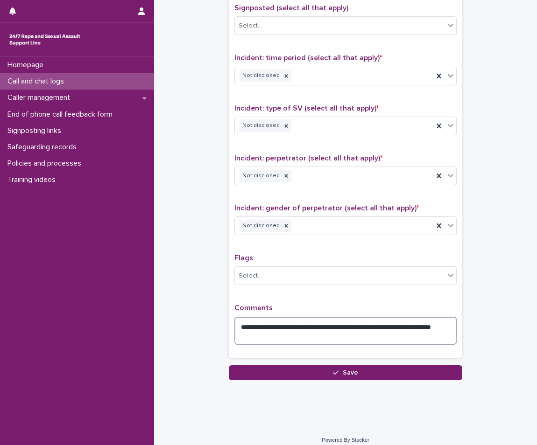
drag, startPoint x: 361, startPoint y: 330, endPoint x: 260, endPoint y: 324, distance: 101.4
click at [260, 324] on textarea "**********" at bounding box center [345, 331] width 222 height 28
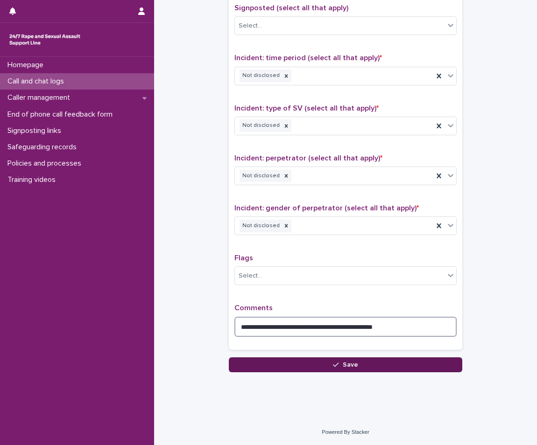
type textarea "**********"
click at [342, 366] on span "Save" at bounding box center [349, 365] width 15 height 7
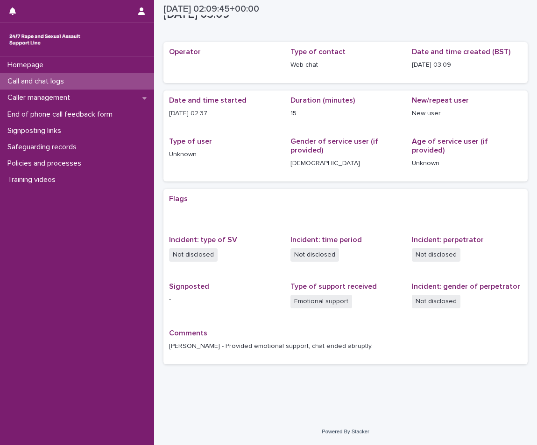
scroll to position [14, 0]
click at [112, 80] on div "Call and chat logs" at bounding box center [77, 81] width 154 height 16
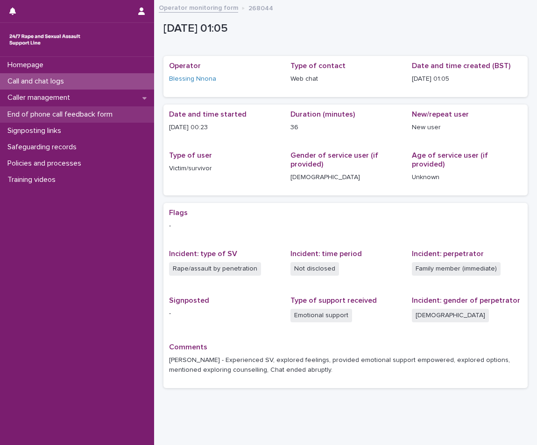
scroll to position [23, 0]
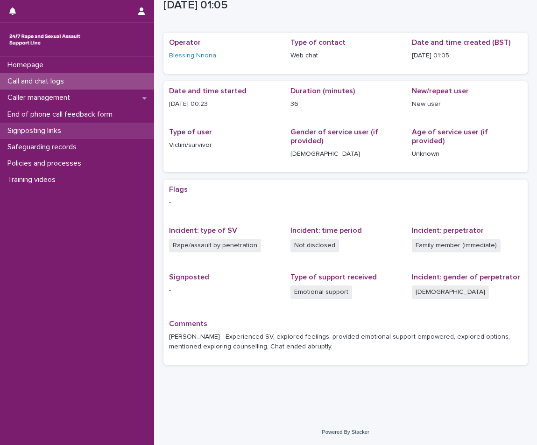
click at [46, 130] on p "Signposting links" at bounding box center [36, 130] width 65 height 9
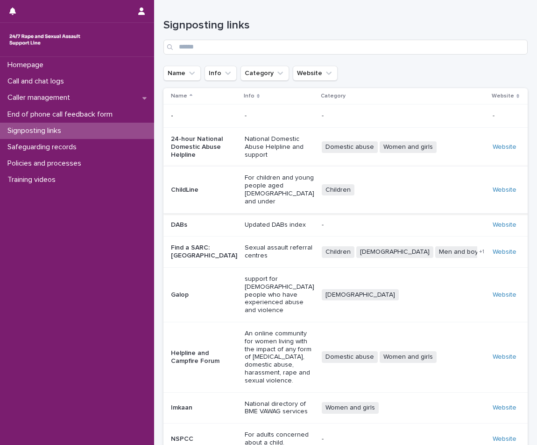
scroll to position [92, 0]
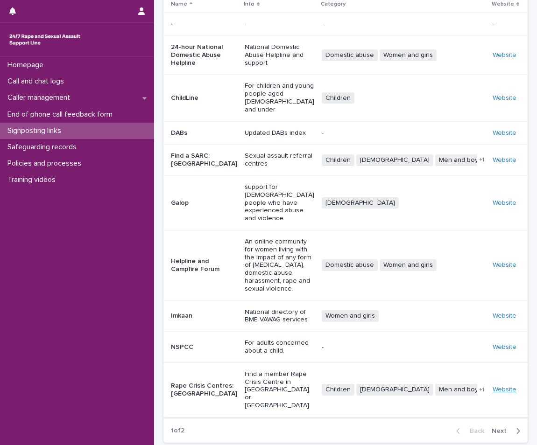
click at [492, 386] on link "Website" at bounding box center [504, 389] width 24 height 7
click at [77, 79] on div "Call and chat logs" at bounding box center [77, 81] width 154 height 16
